Goal: Check status: Check status

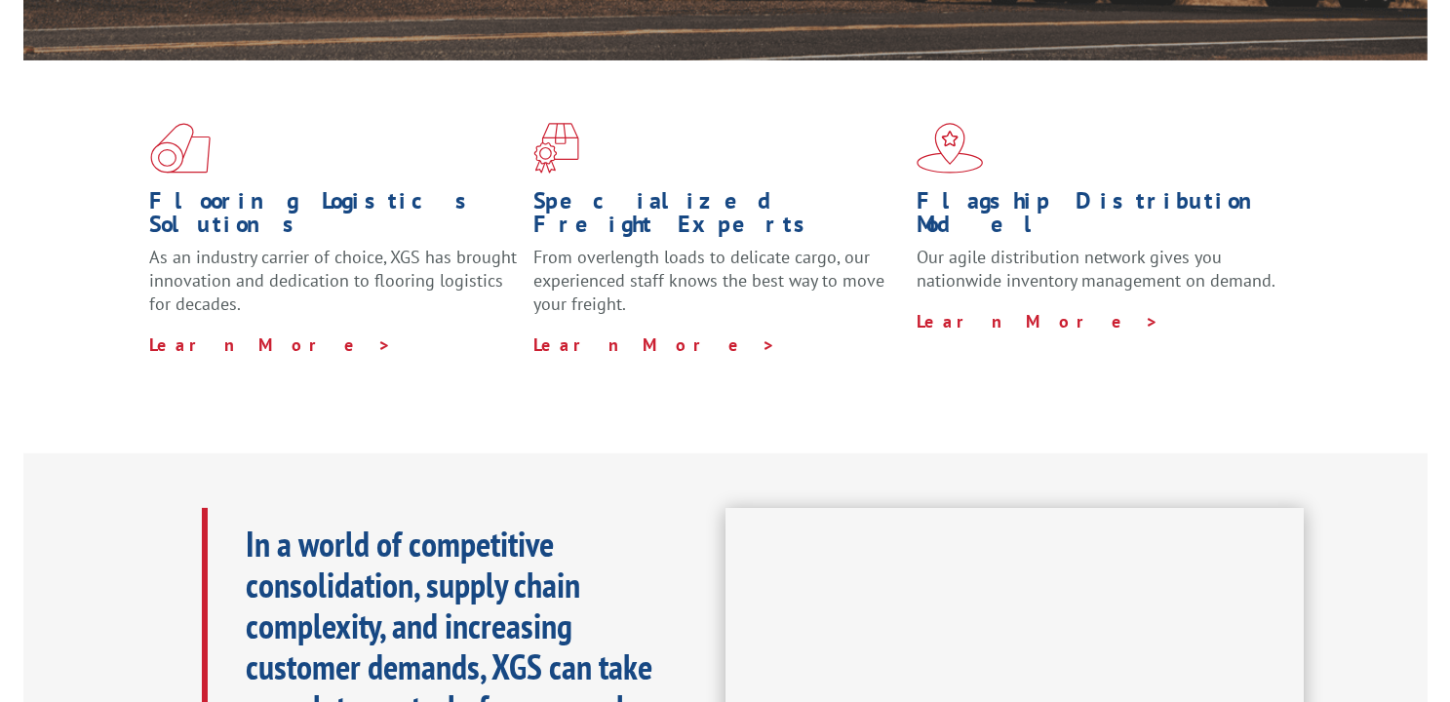
scroll to position [98, 0]
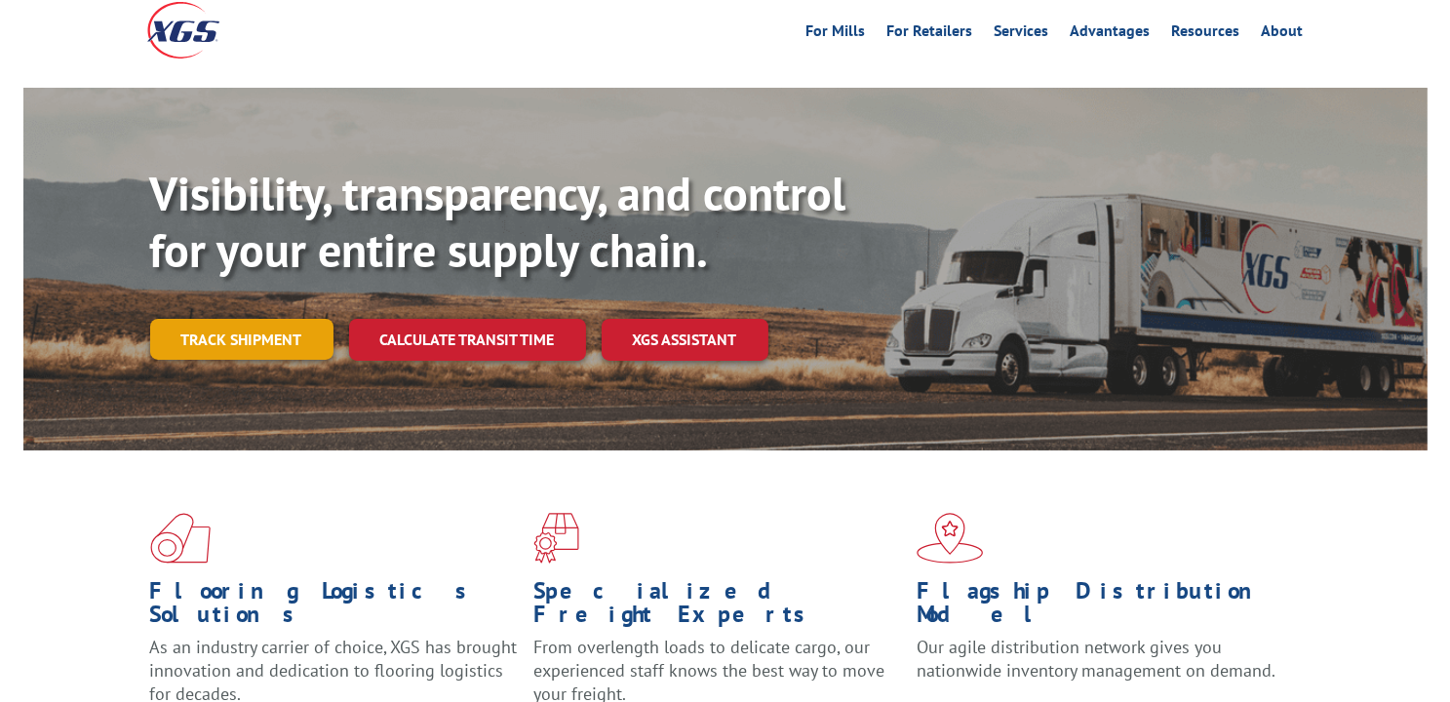
click at [239, 319] on link "Track shipment" at bounding box center [241, 339] width 183 height 41
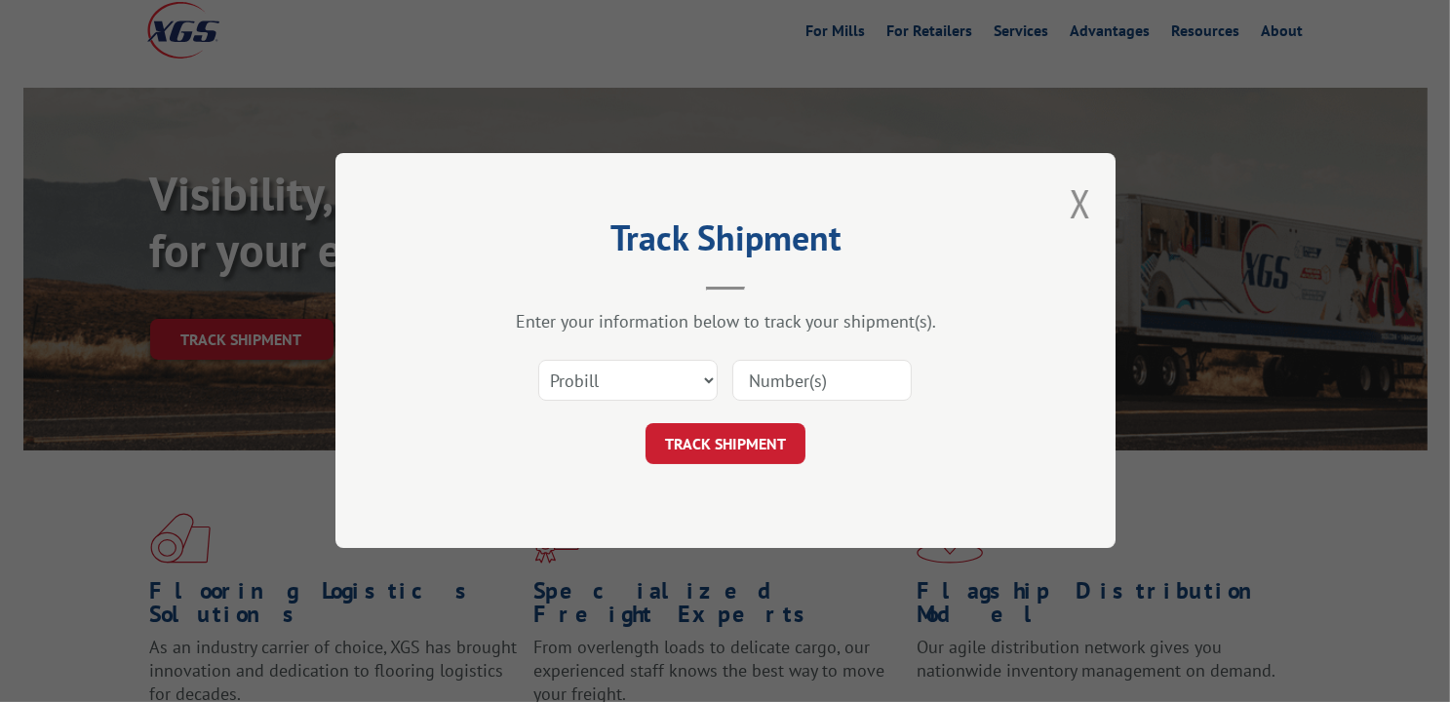
click at [760, 377] on input at bounding box center [822, 381] width 179 height 41
type input "15339863"
click at [710, 380] on select "Select category... Probill BOL PO" at bounding box center [627, 381] width 179 height 41
click at [964, 404] on div "Select category... Probill BOL PO 15339863" at bounding box center [725, 381] width 585 height 64
click at [754, 444] on button "TRACK SHIPMENT" at bounding box center [726, 444] width 160 height 41
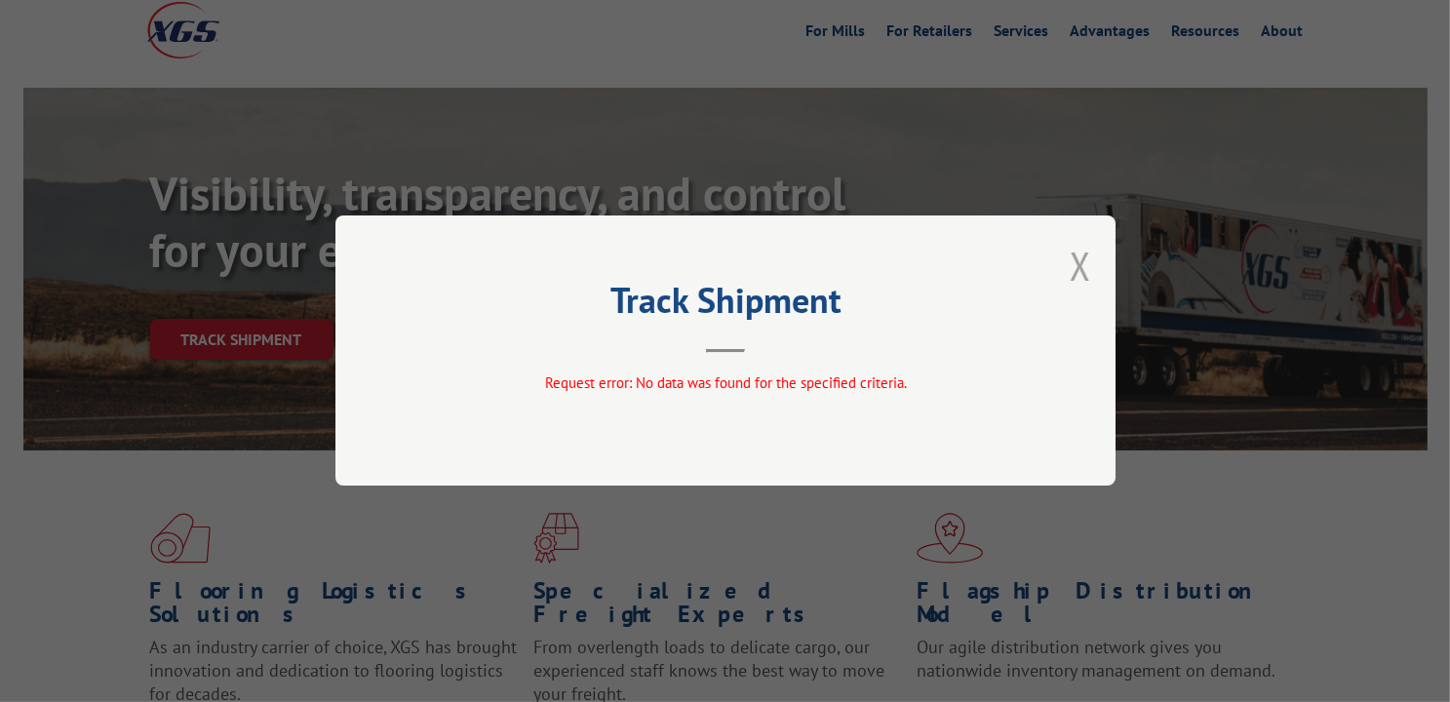
click at [1077, 264] on button "Close modal" at bounding box center [1080, 266] width 21 height 52
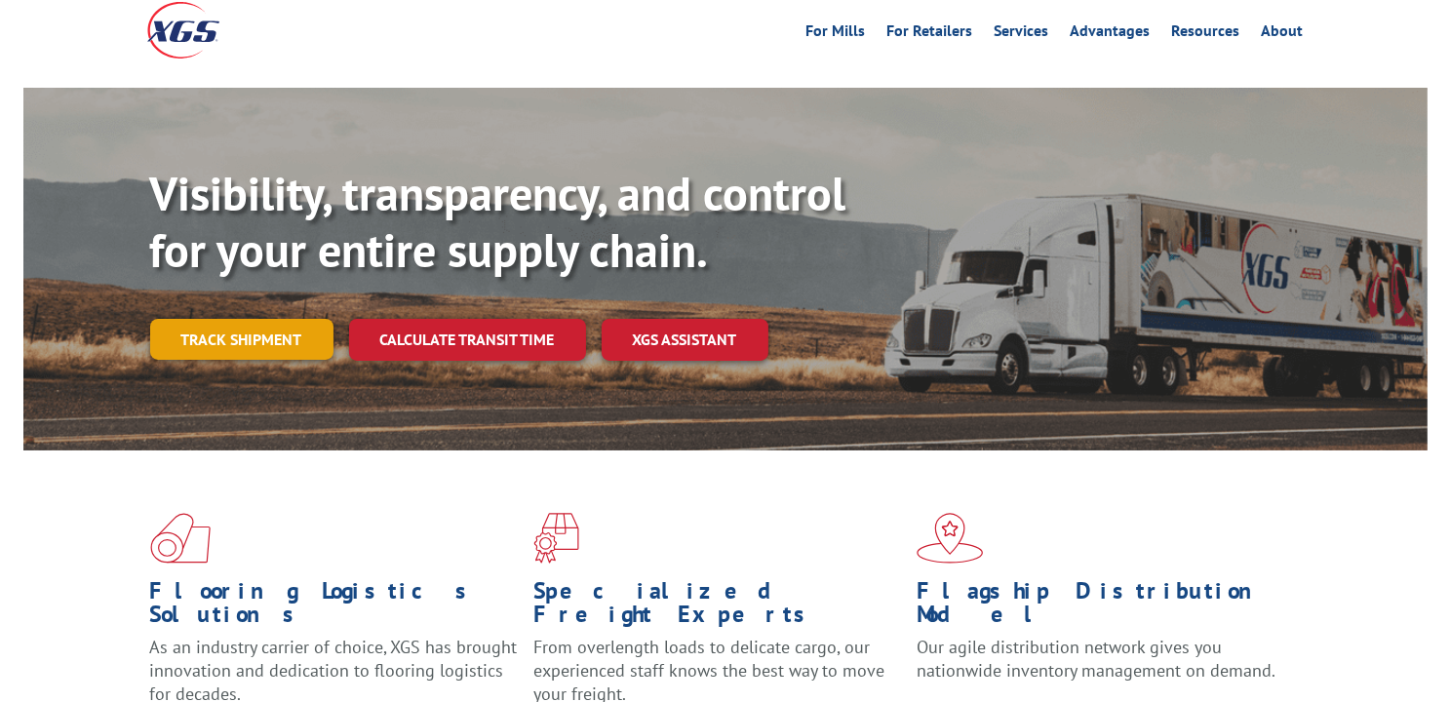
click at [251, 319] on link "Track shipment" at bounding box center [241, 339] width 183 height 41
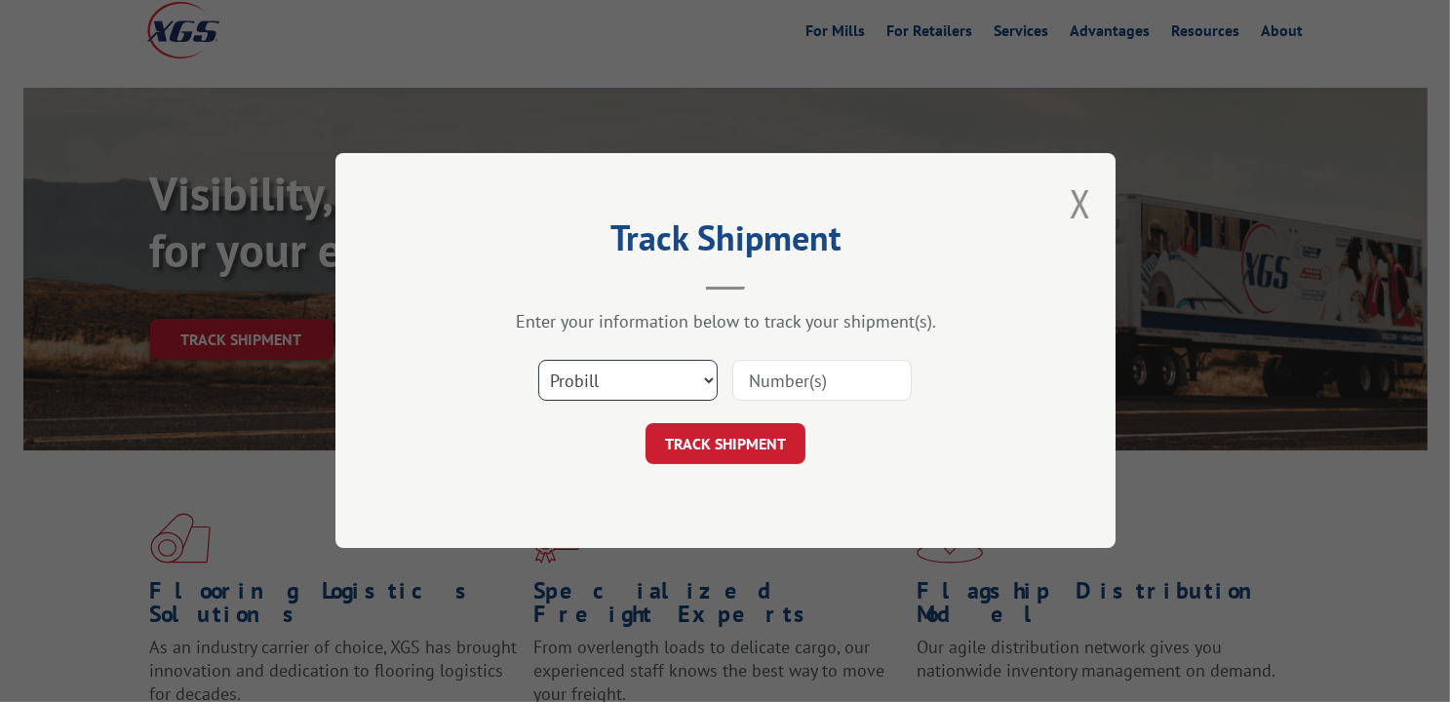
click at [686, 374] on select "Select category... Probill BOL PO" at bounding box center [627, 381] width 179 height 41
select select "bol"
click at [538, 361] on select "Select category... Probill BOL PO" at bounding box center [627, 381] width 179 height 41
click at [780, 385] on input at bounding box center [822, 381] width 179 height 41
type input "15339863"
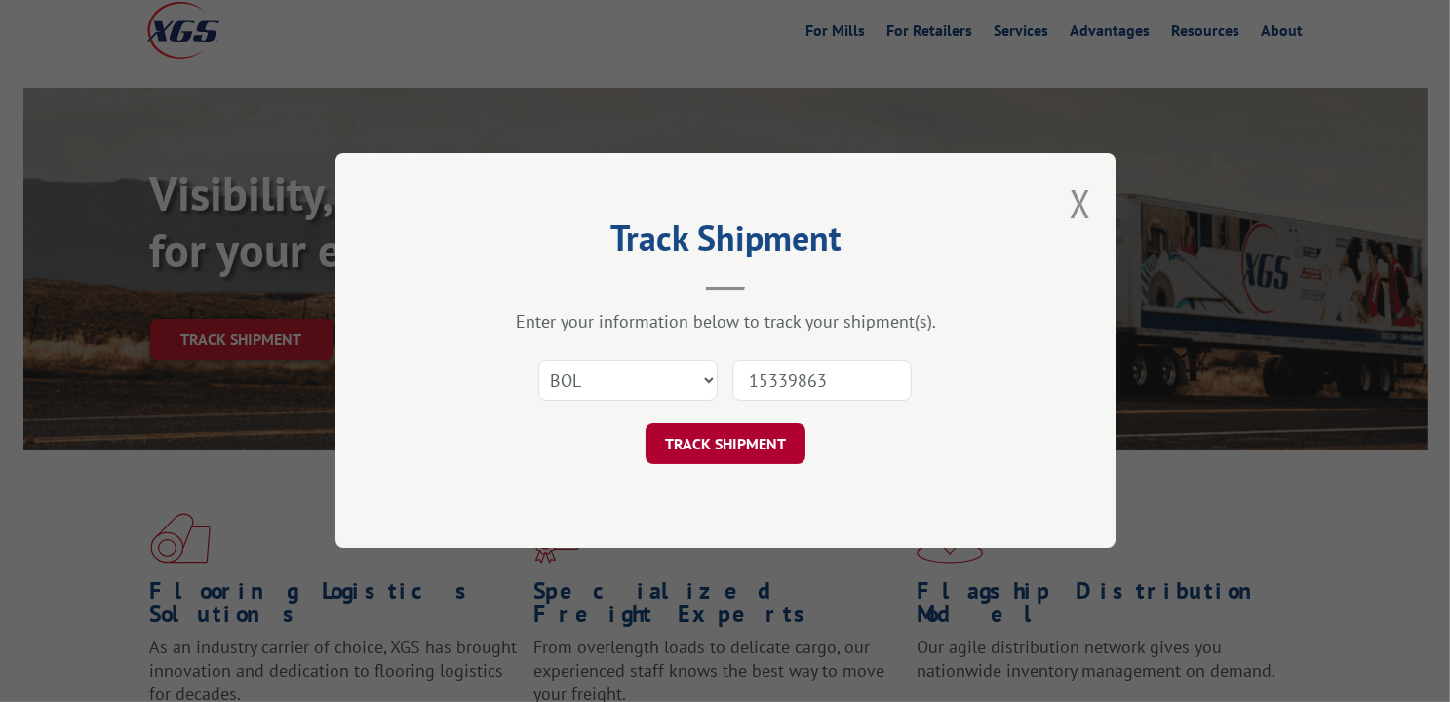
click at [756, 444] on button "TRACK SHIPMENT" at bounding box center [726, 444] width 160 height 41
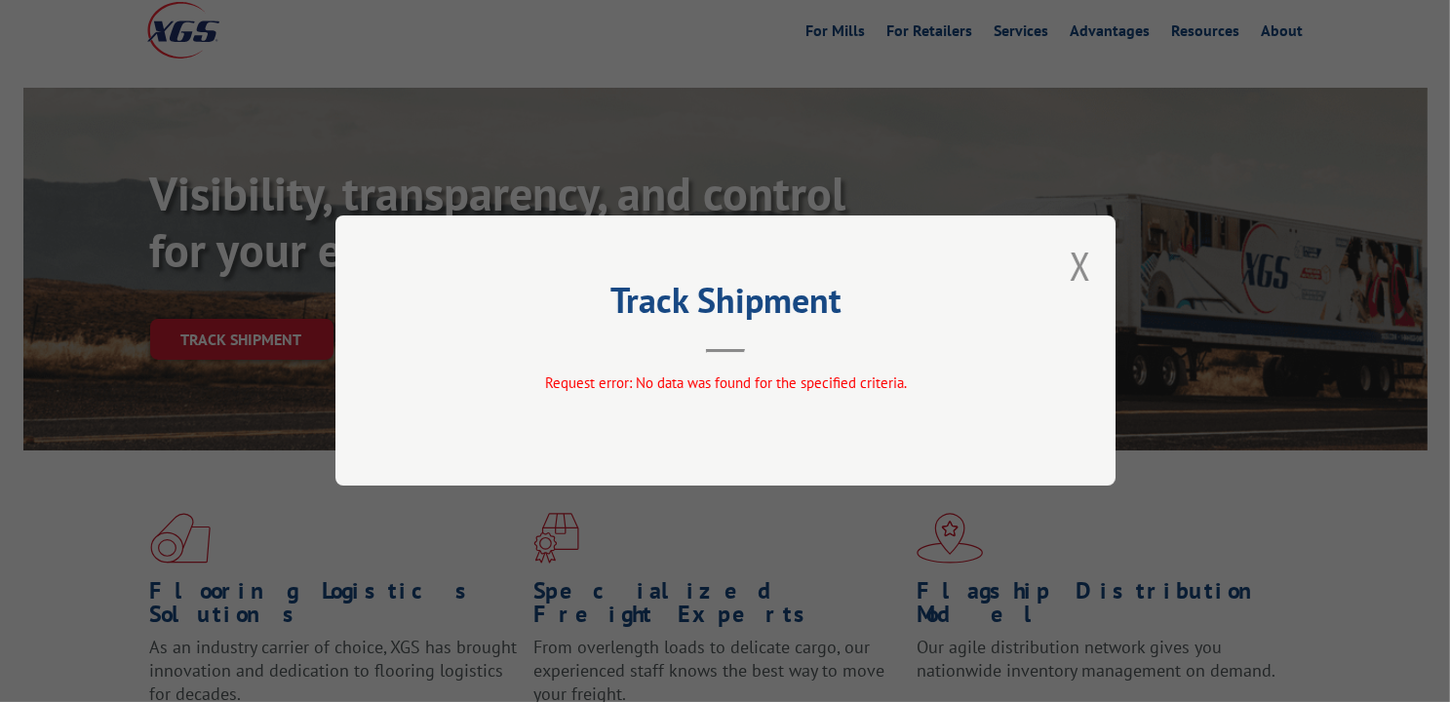
click at [1069, 283] on div "Track Shipment Request error: No data was found for the specified criteria." at bounding box center [726, 351] width 780 height 270
click at [1075, 269] on button "Close modal" at bounding box center [1080, 266] width 21 height 52
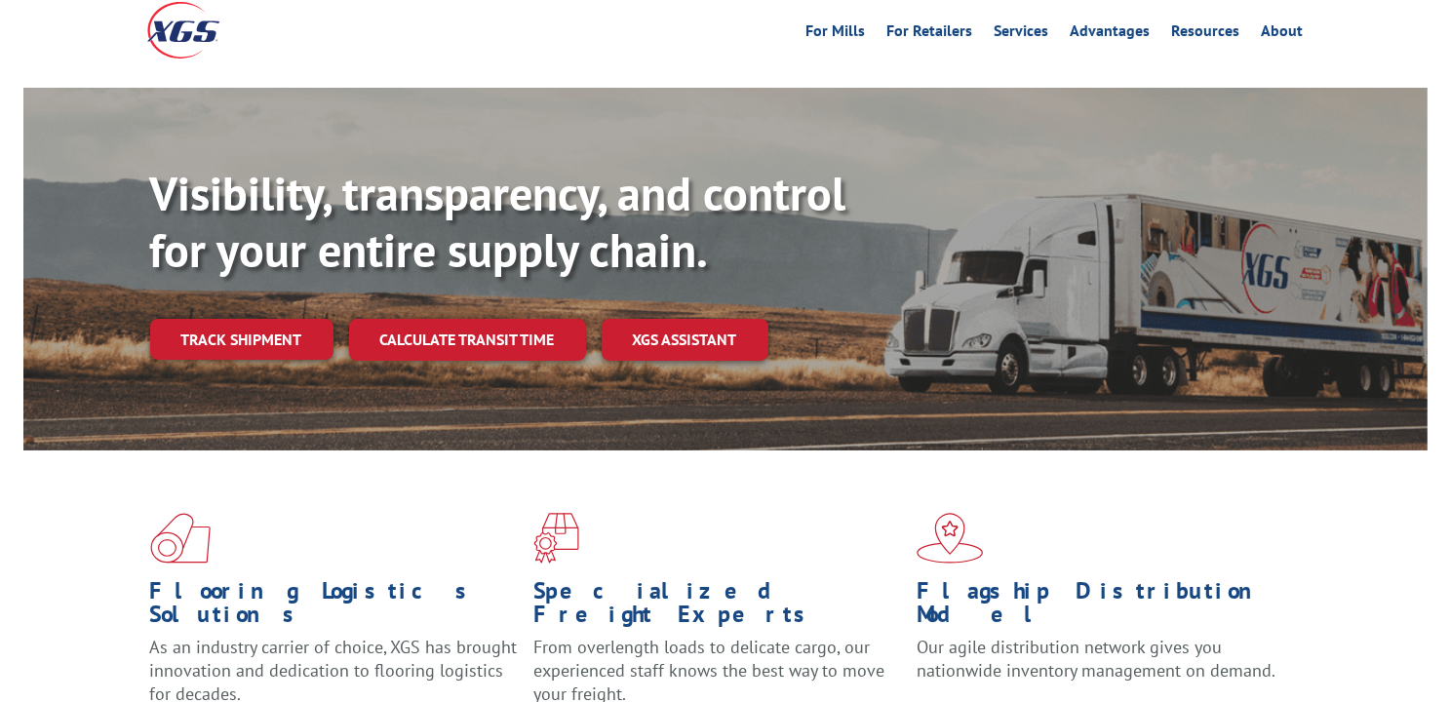
click at [199, 319] on link "Track shipment" at bounding box center [241, 339] width 183 height 41
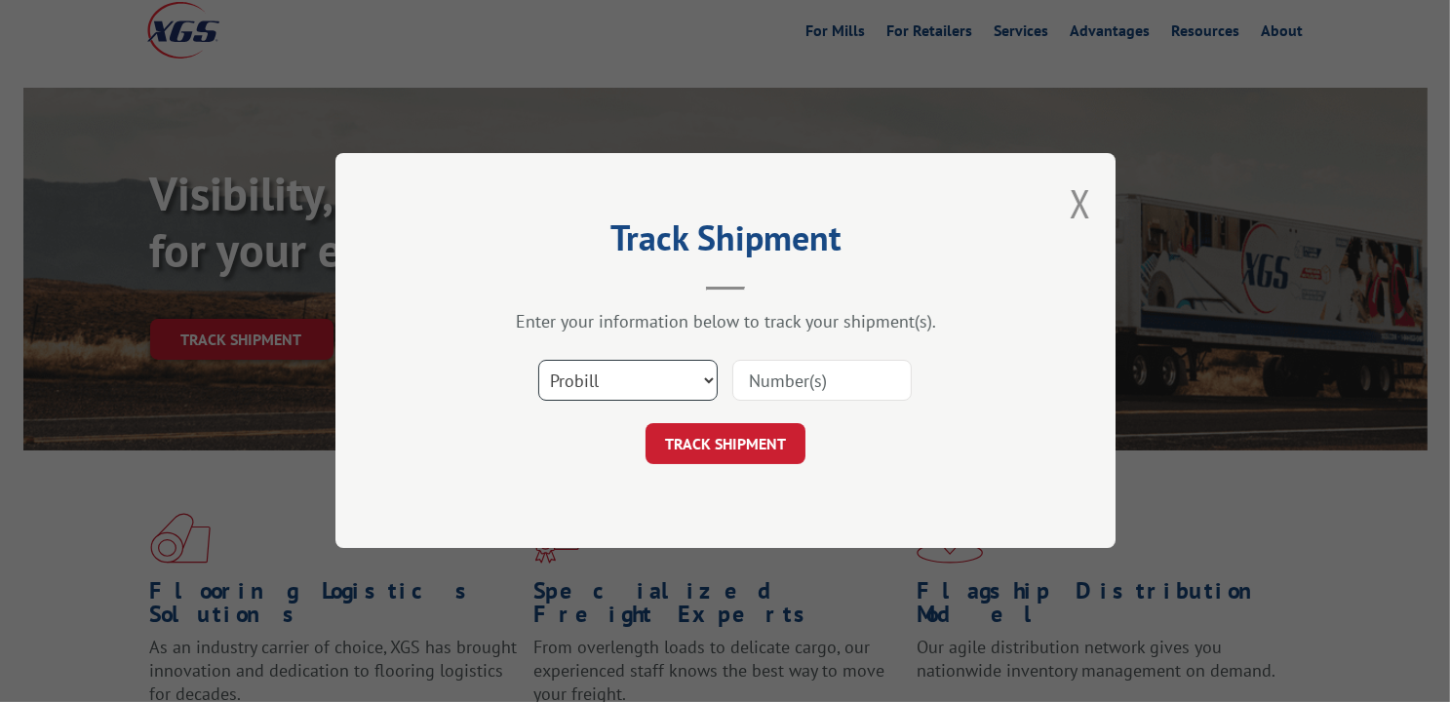
click at [698, 375] on select "Select category... Probill BOL PO" at bounding box center [627, 381] width 179 height 41
select select "po"
click at [538, 361] on select "Select category... Probill BOL PO" at bounding box center [627, 381] width 179 height 41
click at [796, 376] on input at bounding box center [822, 381] width 179 height 41
type input "15339863"
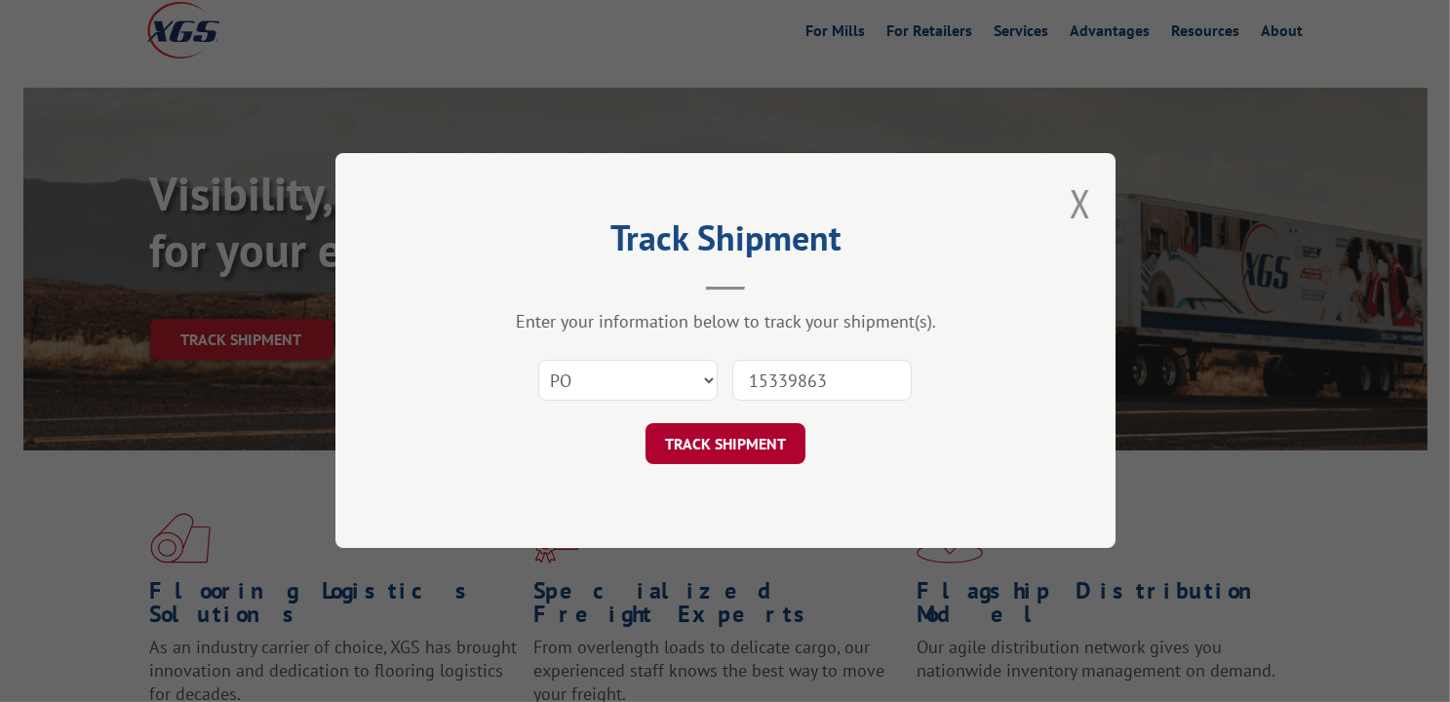
click at [766, 450] on button "TRACK SHIPMENT" at bounding box center [726, 444] width 160 height 41
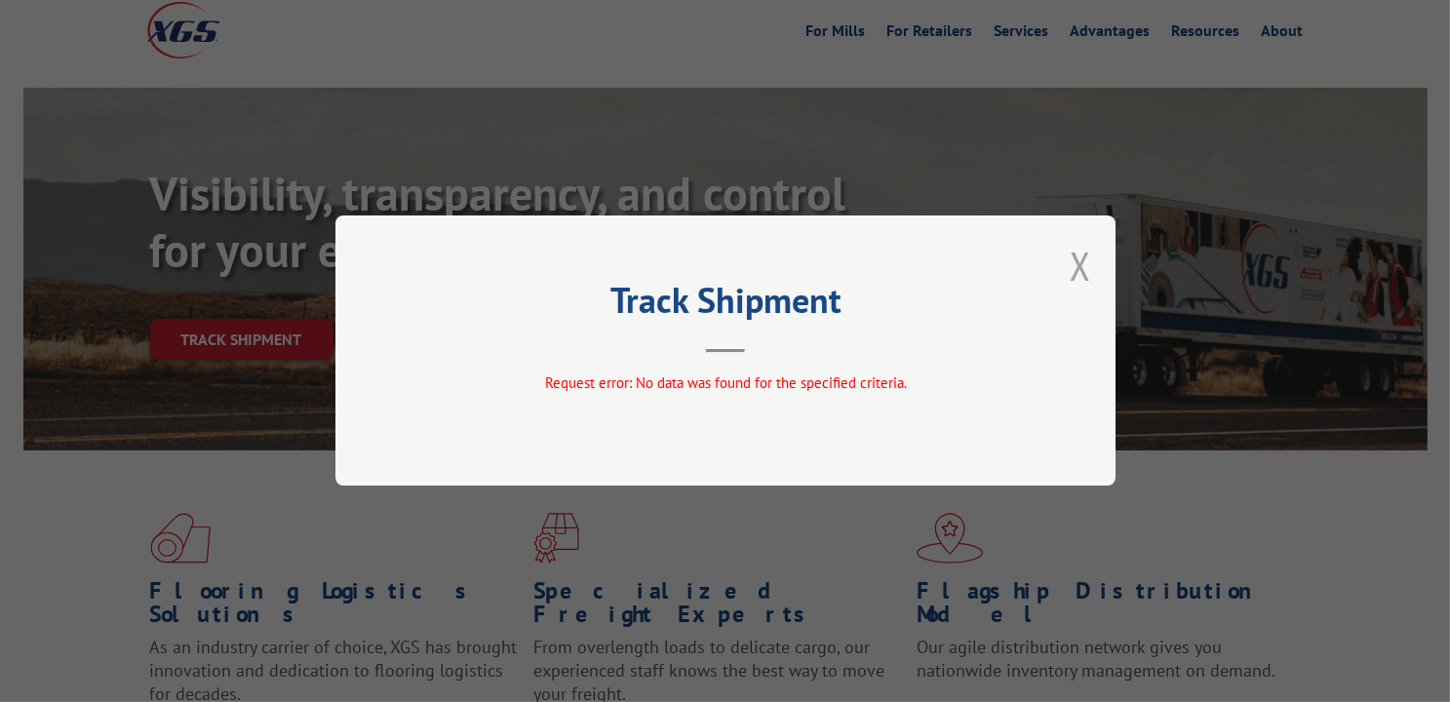
click at [1076, 266] on button "Close modal" at bounding box center [1080, 266] width 21 height 52
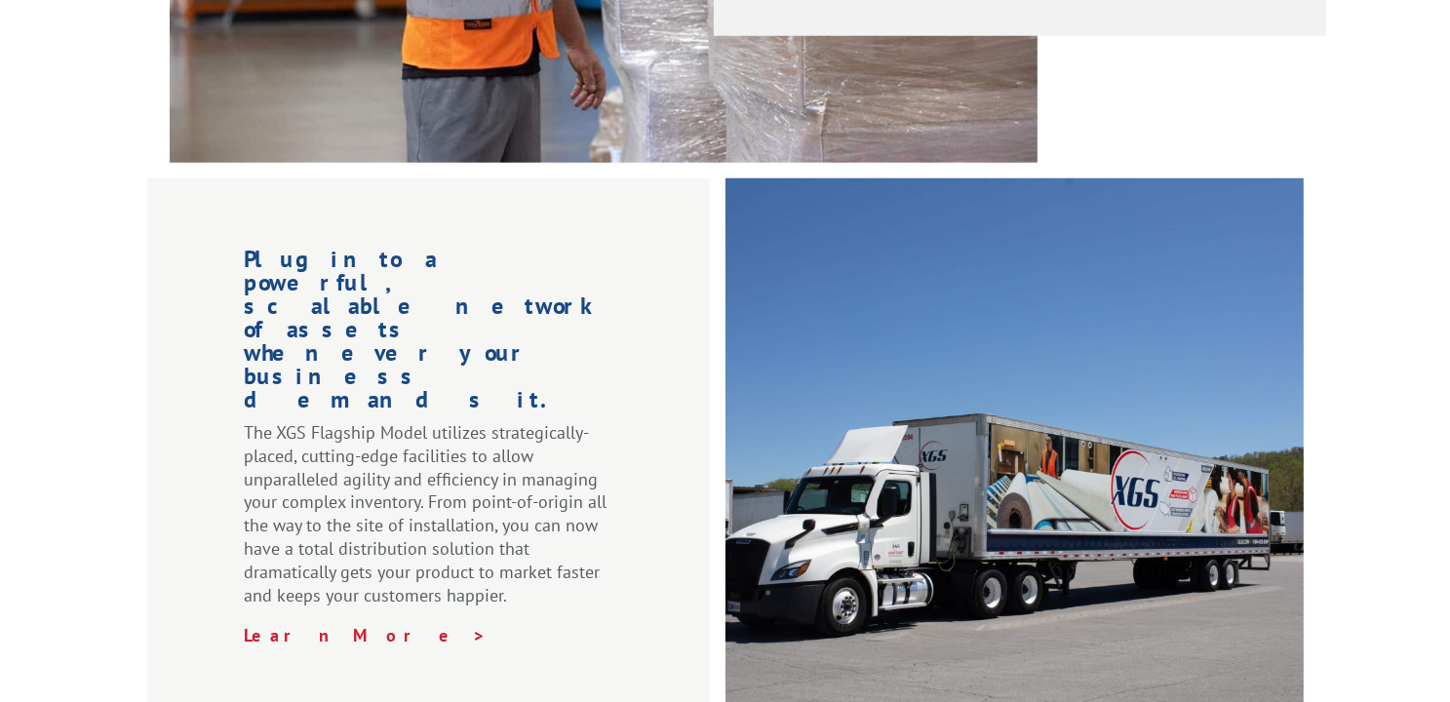
scroll to position [2438, 0]
